Goal: Task Accomplishment & Management: Manage account settings

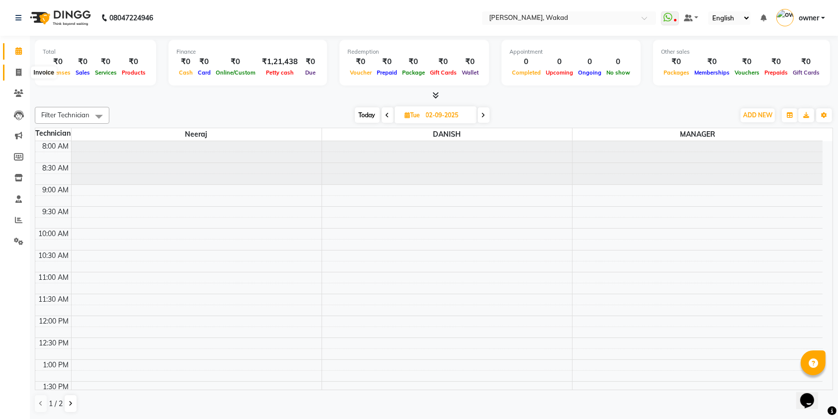
click at [15, 78] on span at bounding box center [18, 72] width 17 height 11
select select "7711"
select select "service"
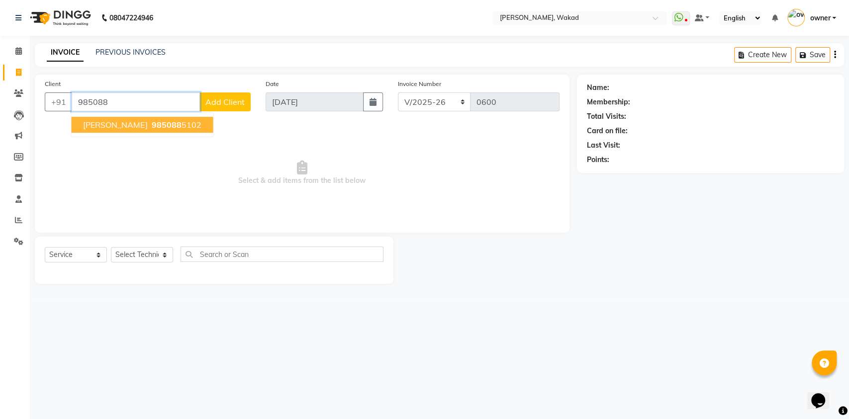
click at [151, 122] on ngb-highlight "985088 5102" at bounding box center [175, 125] width 52 height 10
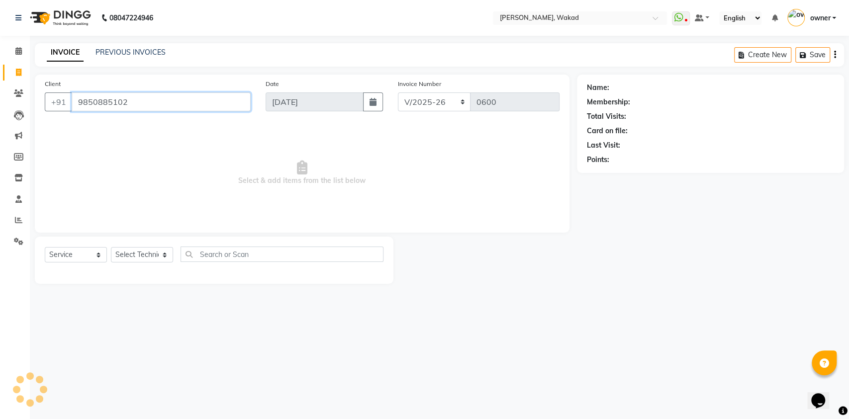
type input "9850885102"
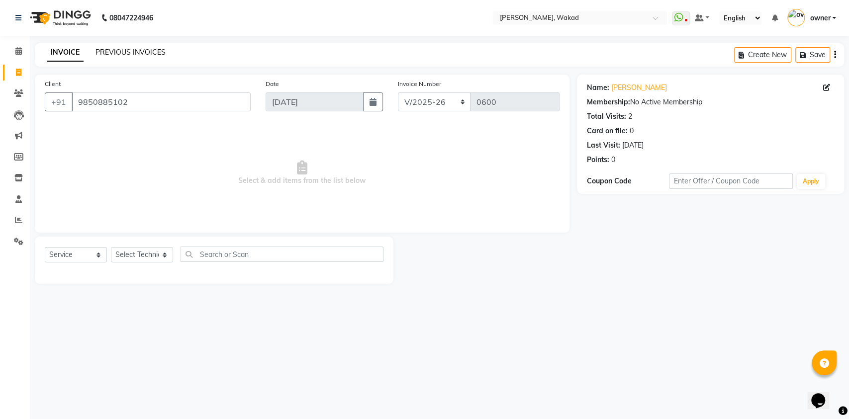
click at [151, 53] on link "PREVIOUS INVOICES" at bounding box center [130, 52] width 70 height 9
click at [20, 91] on icon at bounding box center [18, 92] width 9 height 7
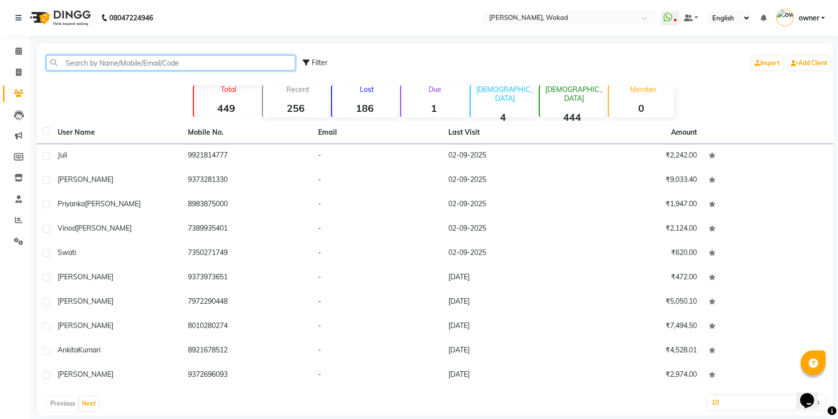
click at [215, 62] on input "text" at bounding box center [170, 62] width 249 height 15
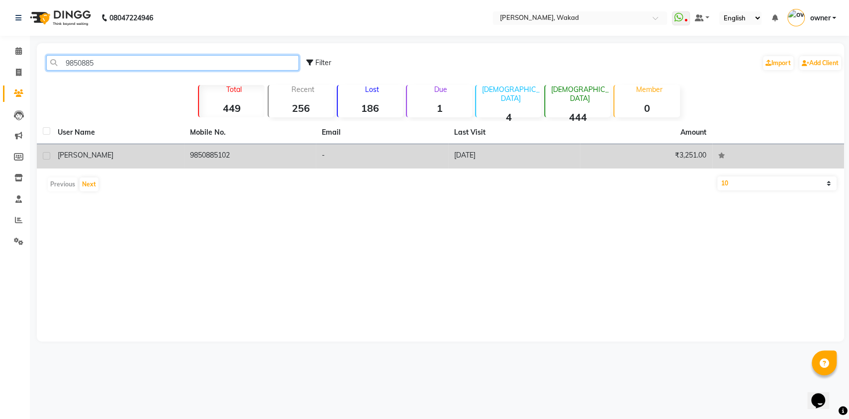
type input "9850885"
click at [224, 156] on td "9850885102" at bounding box center [250, 156] width 132 height 24
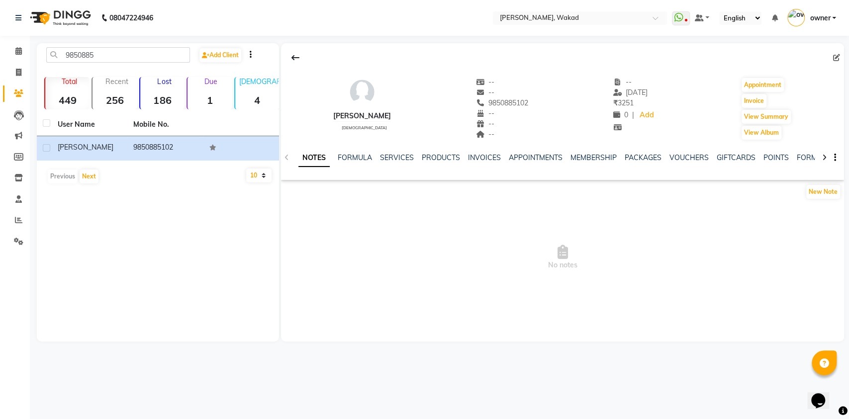
click at [390, 152] on div "NOTES FORMULA SERVICES PRODUCTS INVOICES APPOINTMENTS MEMBERSHIP PACKAGES VOUCH…" at bounding box center [562, 158] width 563 height 34
drag, startPoint x: 390, startPoint y: 152, endPoint x: 393, endPoint y: 158, distance: 6.0
click at [393, 158] on div "NOTES FORMULA SERVICES PRODUCTS INVOICES APPOINTMENTS MEMBERSHIP PACKAGES VOUCH…" at bounding box center [562, 158] width 563 height 34
click at [393, 158] on link "SERVICES" at bounding box center [397, 157] width 34 height 9
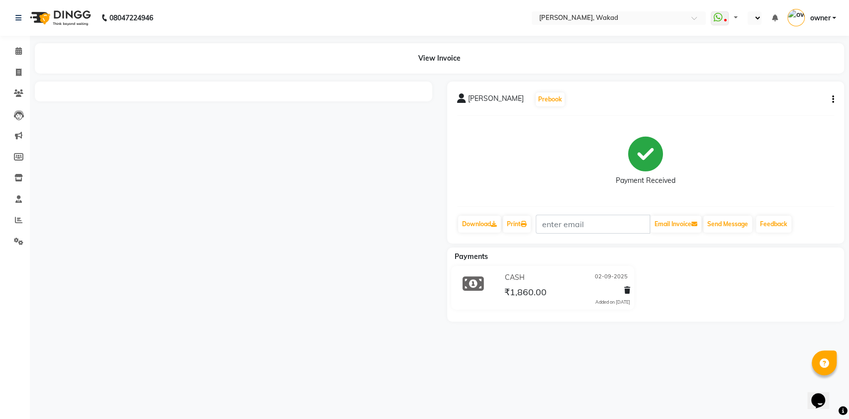
select select "en"
